Goal: Download file/media

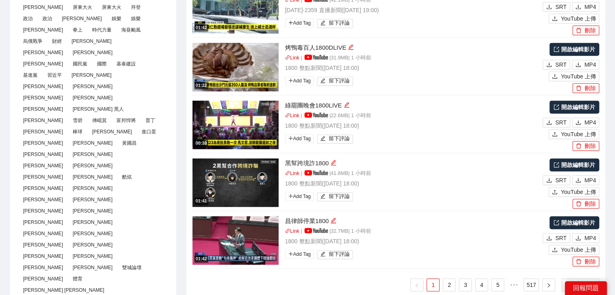
scroll to position [445, 0]
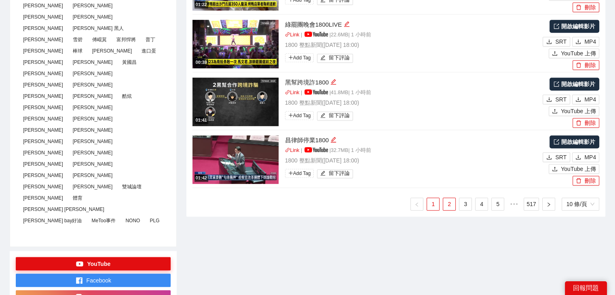
click at [448, 202] on link "2" at bounding box center [450, 204] width 12 height 12
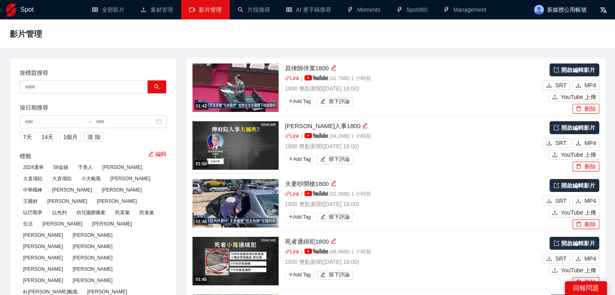
scroll to position [81, 0]
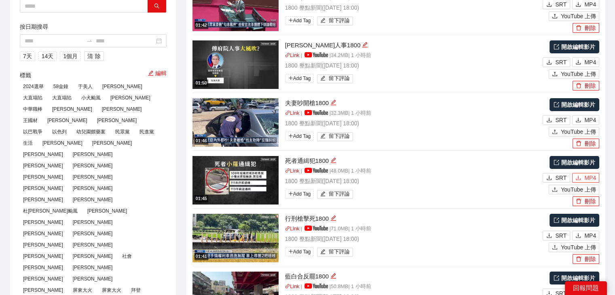
click at [587, 178] on span "MP4" at bounding box center [591, 178] width 12 height 9
click at [589, 235] on span "MP4" at bounding box center [591, 235] width 12 height 9
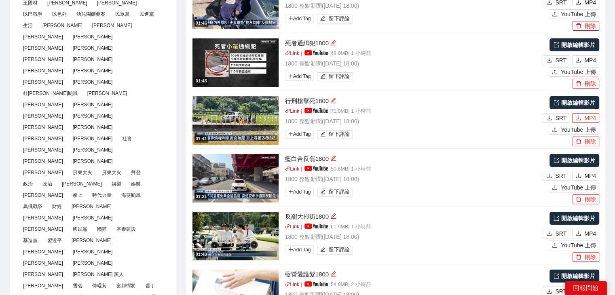
scroll to position [202, 0]
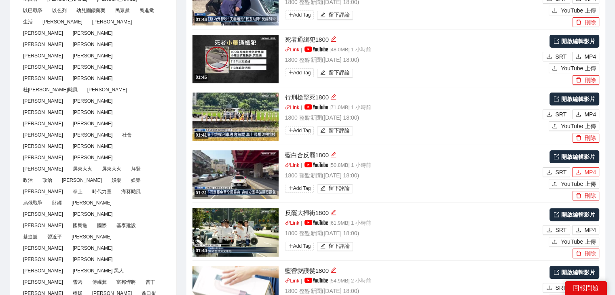
click at [585, 174] on span "MP4" at bounding box center [591, 172] width 12 height 9
click at [589, 231] on span "MP4" at bounding box center [591, 230] width 12 height 9
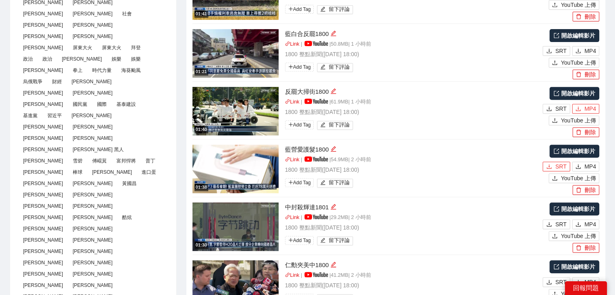
scroll to position [405, 0]
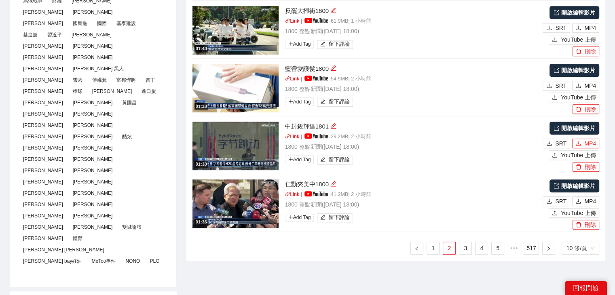
click at [586, 141] on span "MP4" at bounding box center [591, 143] width 12 height 9
click at [591, 201] on span "MP4" at bounding box center [591, 201] width 12 height 9
click at [461, 250] on link "3" at bounding box center [466, 248] width 12 height 12
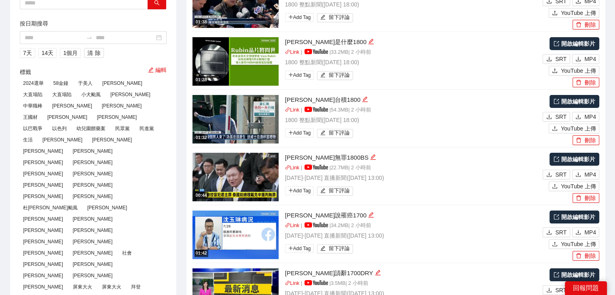
scroll to position [0, 0]
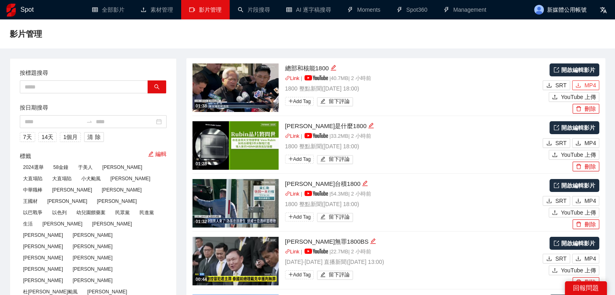
click at [588, 85] on span "MP4" at bounding box center [591, 85] width 12 height 9
click at [592, 144] on span "MP4" at bounding box center [591, 143] width 12 height 9
click at [592, 201] on span "MP4" at bounding box center [591, 201] width 12 height 9
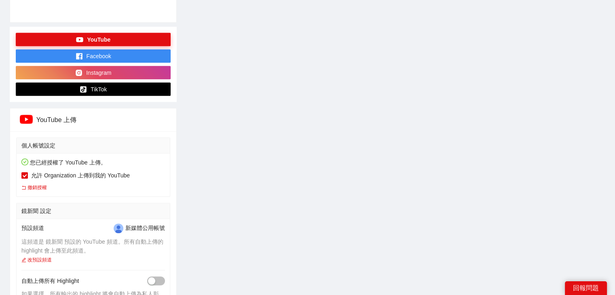
scroll to position [567, 0]
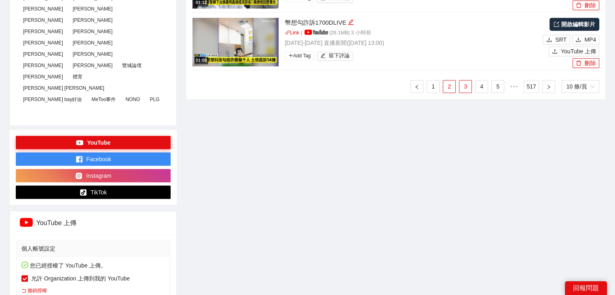
click at [450, 84] on link "2" at bounding box center [450, 87] width 12 height 12
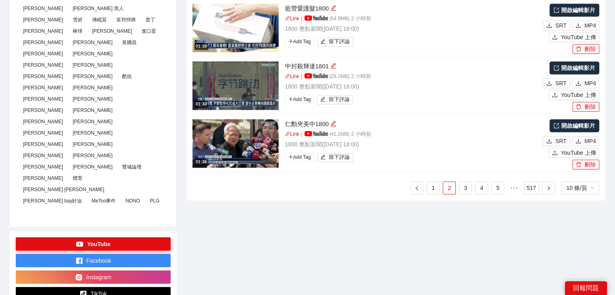
scroll to position [405, 0]
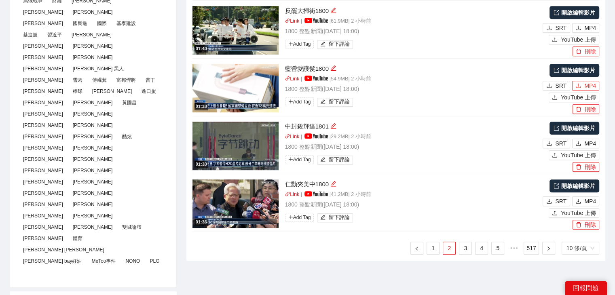
click at [583, 85] on button "MP4" at bounding box center [586, 86] width 27 height 10
